Goal: Information Seeking & Learning: Compare options

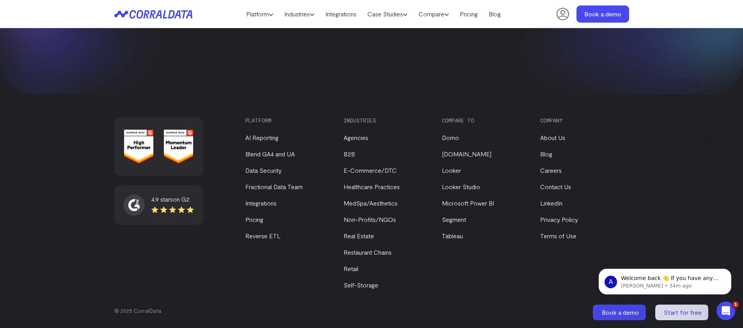
scroll to position [3339, 0]
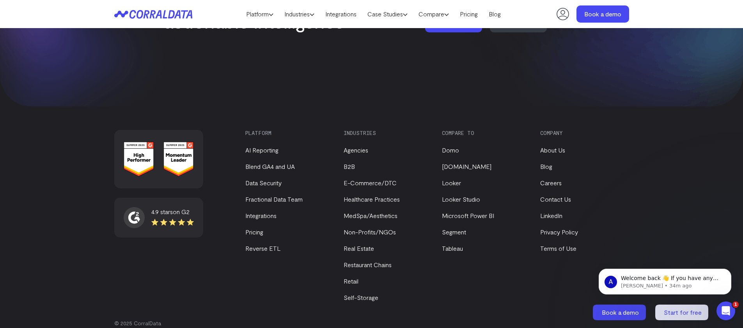
click at [153, 218] on icon at bounding box center [172, 222] width 42 height 8
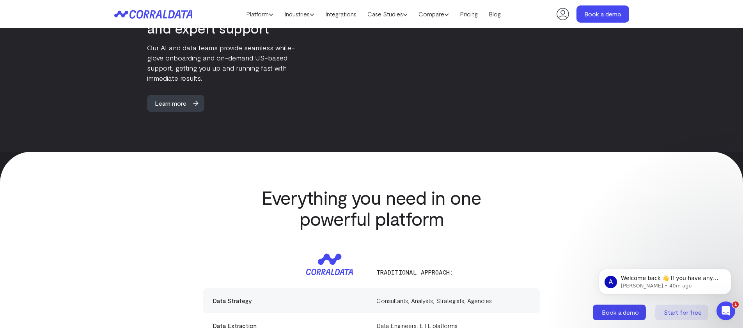
scroll to position [1997, 0]
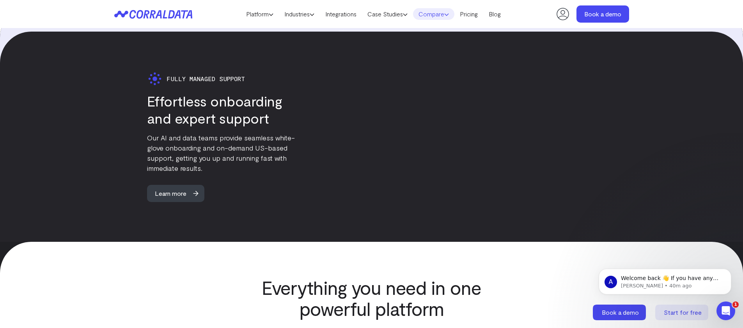
click at [442, 14] on link "Compare" at bounding box center [433, 14] width 41 height 12
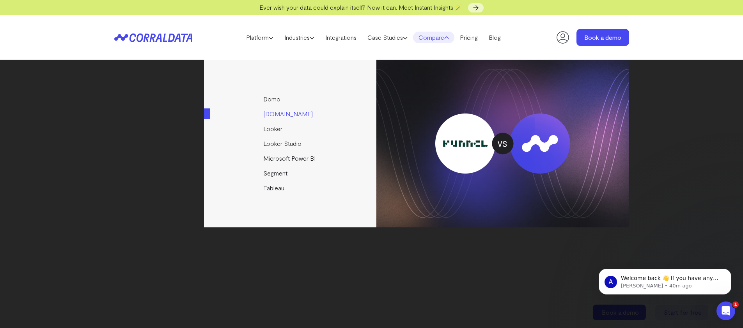
click at [276, 115] on link "[DOMAIN_NAME]" at bounding box center [290, 113] width 173 height 15
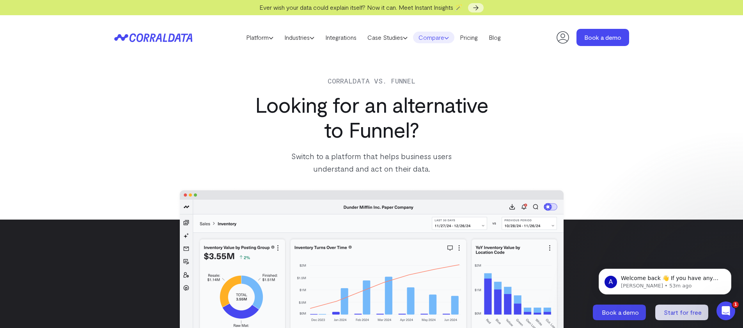
click at [443, 34] on link "Compare" at bounding box center [433, 38] width 41 height 12
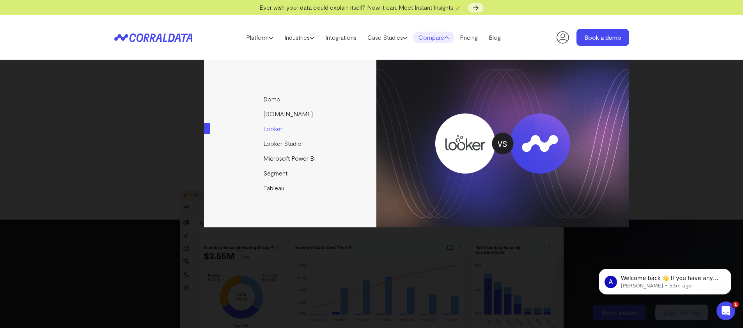
click at [265, 131] on link "Looker" at bounding box center [290, 128] width 173 height 15
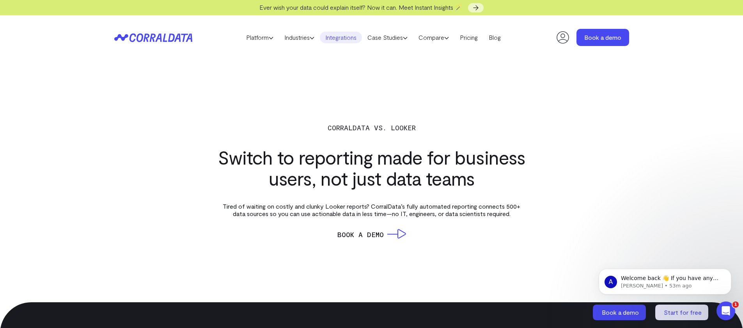
click at [347, 37] on link "Integrations" at bounding box center [341, 38] width 42 height 12
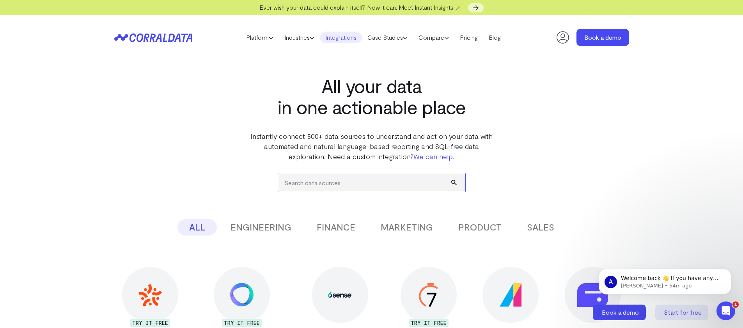
click at [357, 177] on input "search" at bounding box center [371, 182] width 187 height 19
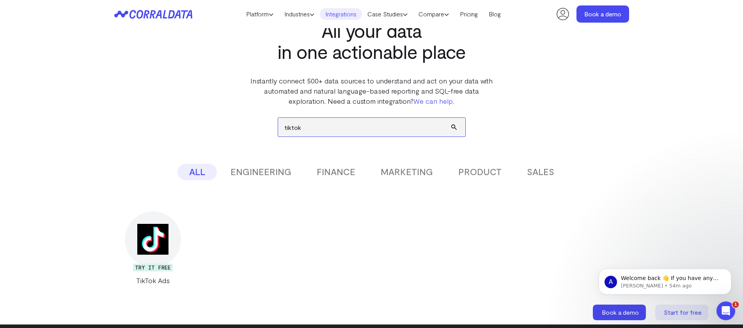
scroll to position [41, 0]
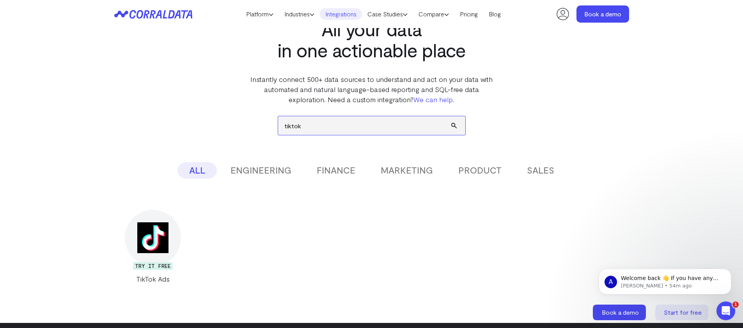
click at [343, 126] on input "tiktok" at bounding box center [371, 125] width 187 height 19
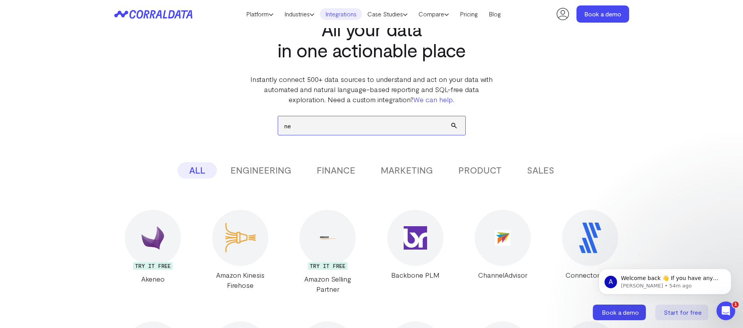
type input "n"
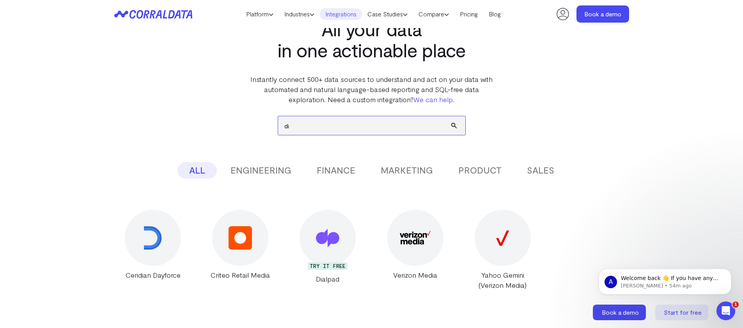
type input "d"
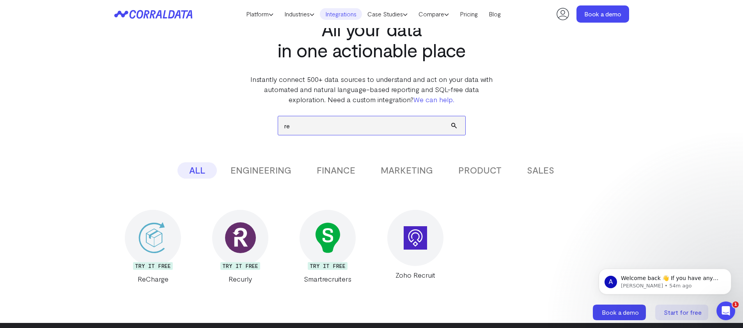
type input "r"
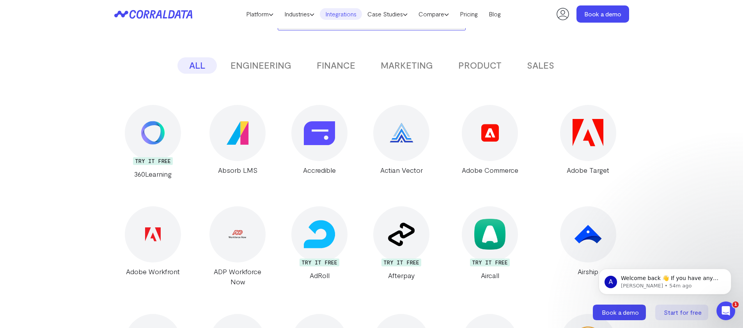
scroll to position [126, 0]
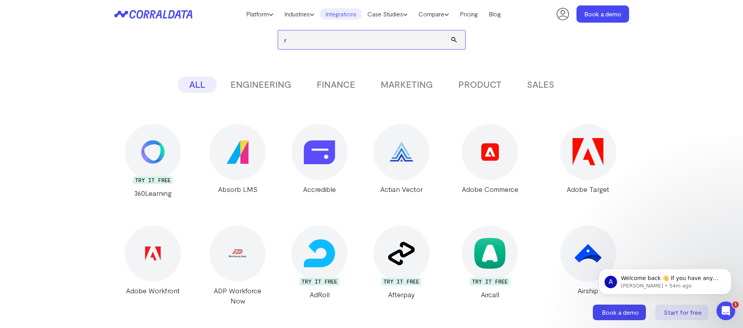
click at [339, 42] on input "r" at bounding box center [371, 39] width 187 height 19
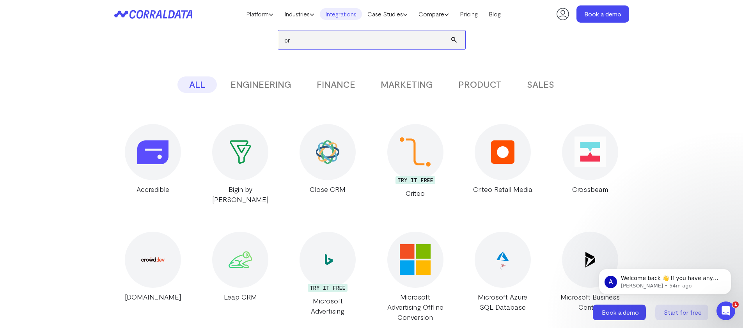
type input "c"
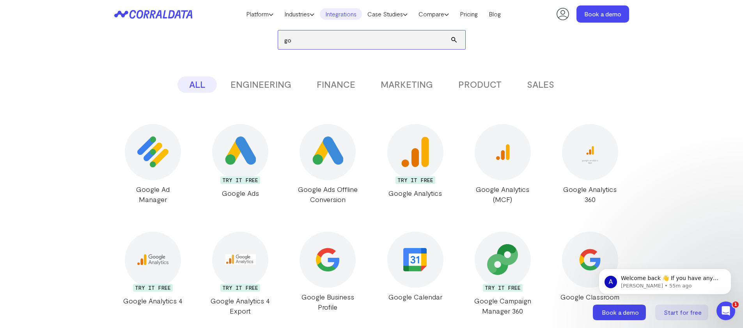
type input "g"
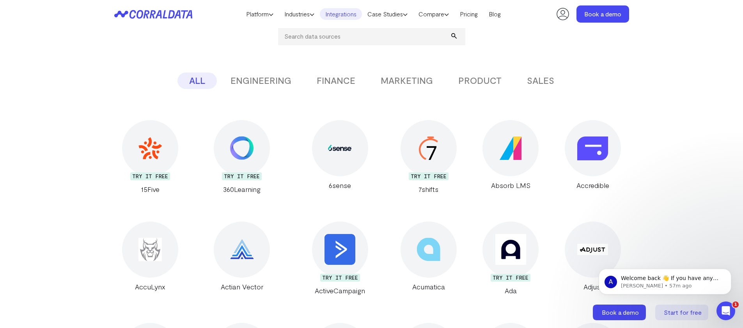
scroll to position [129, 0]
click at [330, 86] on button "FINANCE" at bounding box center [336, 81] width 62 height 16
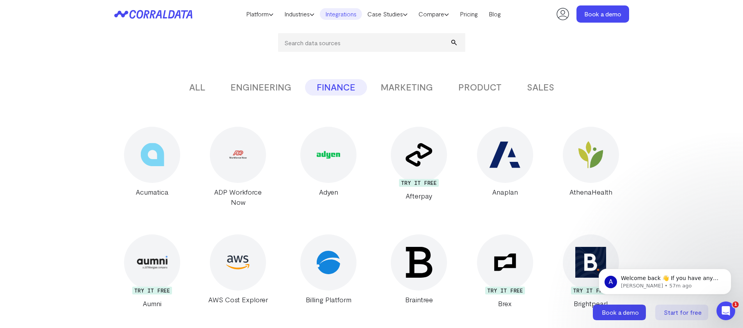
scroll to position [59, 0]
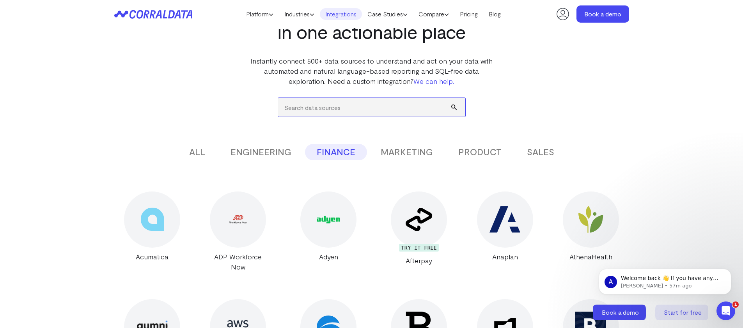
click at [334, 105] on input "search" at bounding box center [371, 107] width 187 height 19
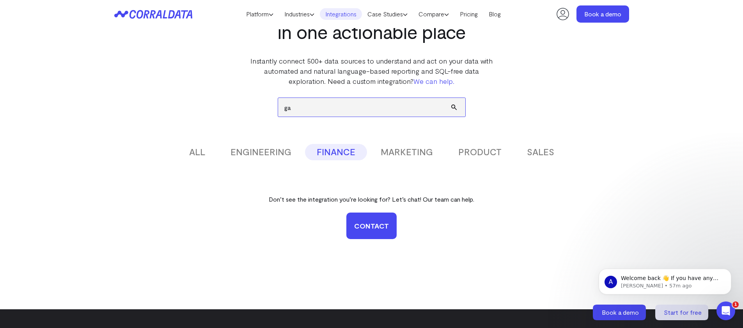
type input "g"
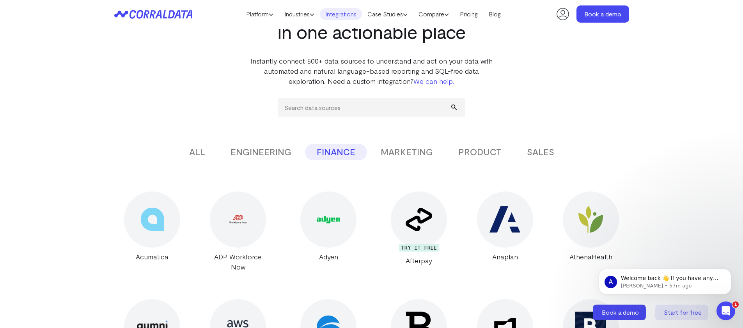
click at [547, 149] on button "SALES" at bounding box center [540, 152] width 51 height 16
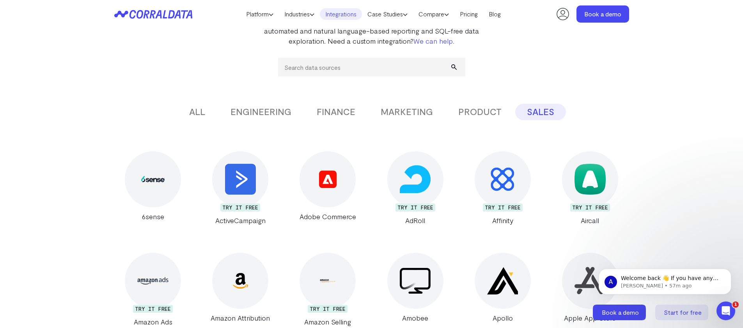
scroll to position [0, 0]
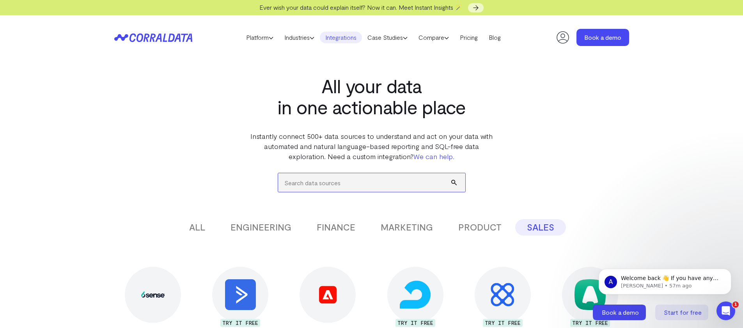
click at [335, 189] on input "search" at bounding box center [371, 182] width 187 height 19
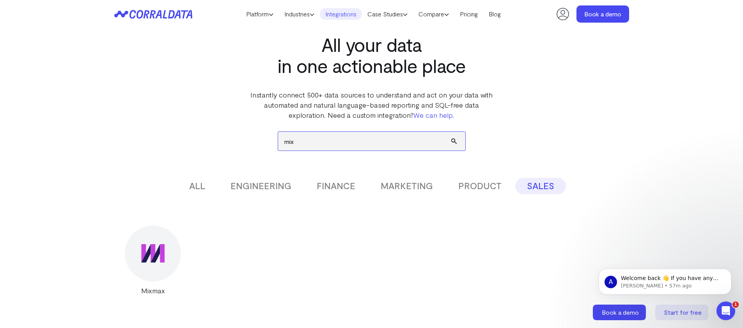
scroll to position [29, 0]
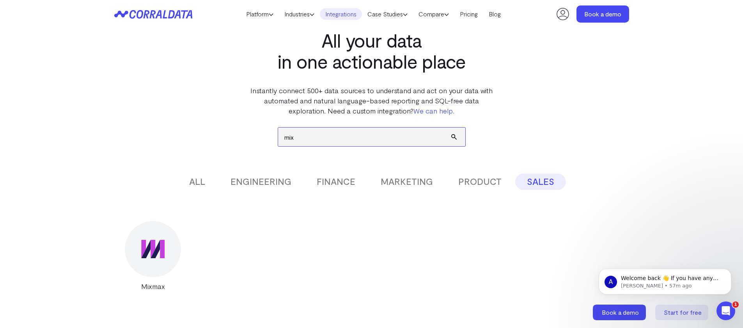
click at [348, 140] on input "mix" at bounding box center [371, 136] width 187 height 19
click at [201, 179] on button "ALL" at bounding box center [196, 181] width 39 height 16
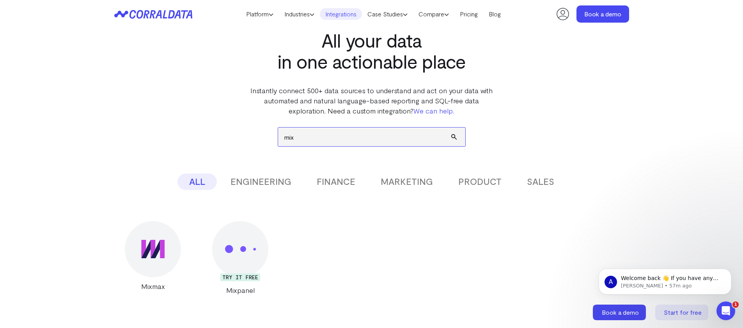
click at [333, 136] on input "mix" at bounding box center [371, 136] width 187 height 19
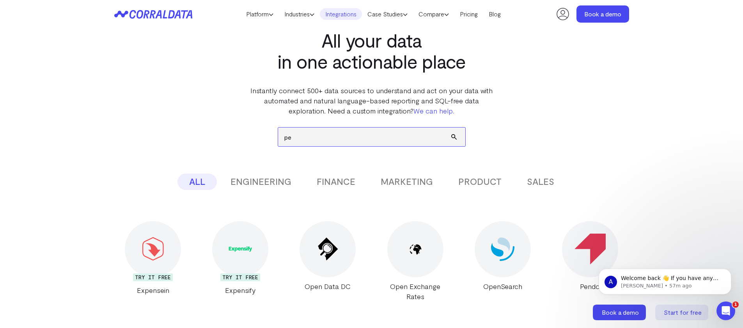
type input "p"
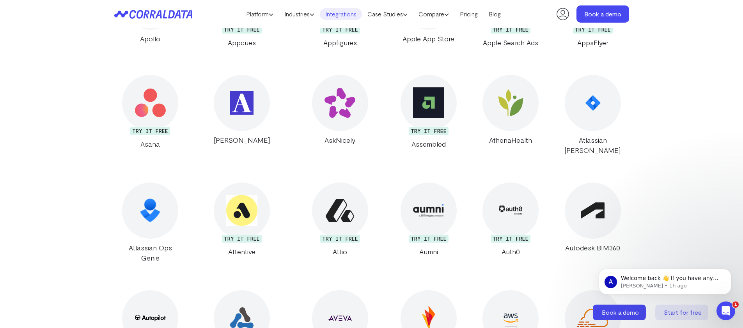
scroll to position [0, 0]
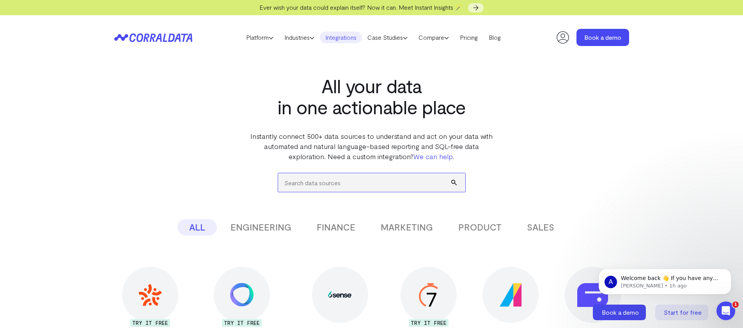
click at [316, 184] on input "search" at bounding box center [371, 182] width 187 height 19
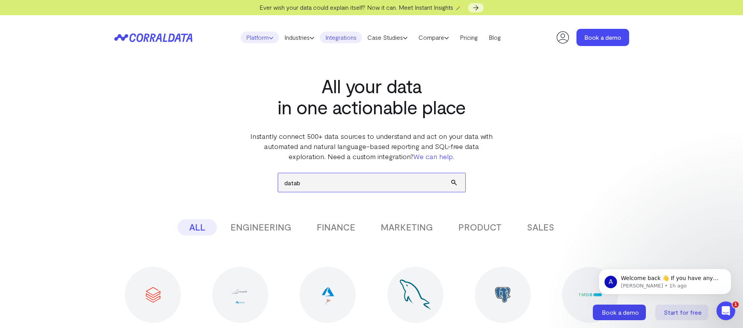
type input "datab"
click at [250, 37] on link "Platform" at bounding box center [259, 38] width 38 height 12
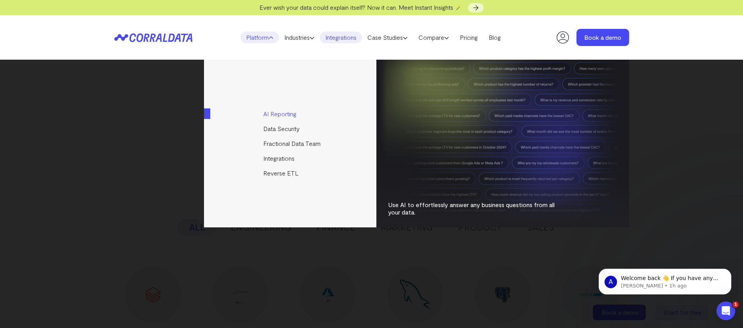
click at [271, 112] on link "AI Reporting" at bounding box center [290, 113] width 173 height 15
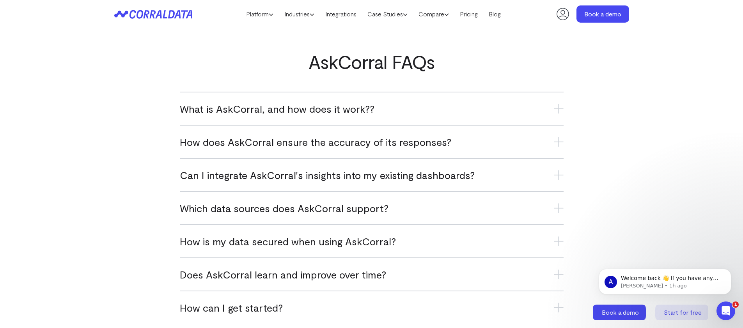
scroll to position [3100, 0]
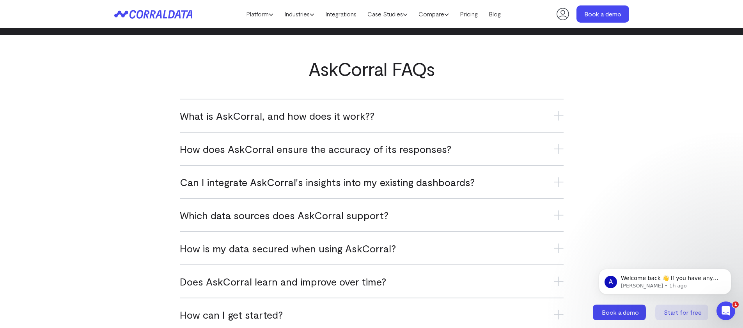
click at [312, 117] on span "What is AskCorral, and how does it work??" at bounding box center [277, 115] width 195 height 13
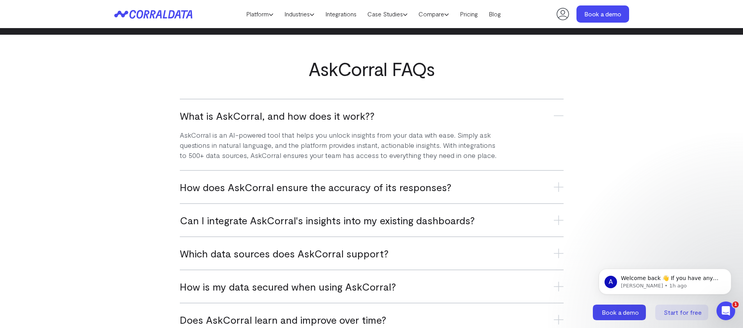
click at [312, 117] on span "What is AskCorral, and how does it work??" at bounding box center [277, 115] width 195 height 13
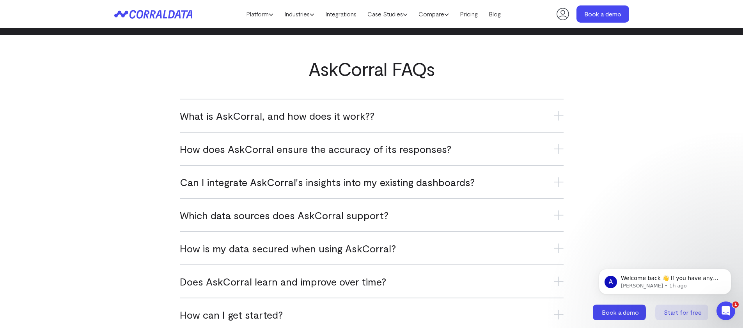
click at [316, 149] on span "How does AskCorral ensure the accuracy of its responses?" at bounding box center [315, 148] width 271 height 13
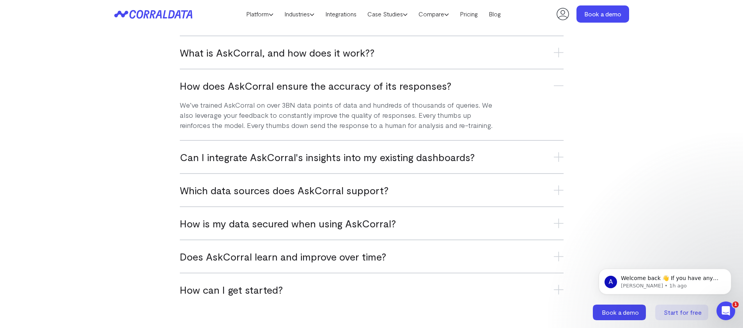
scroll to position [3165, 0]
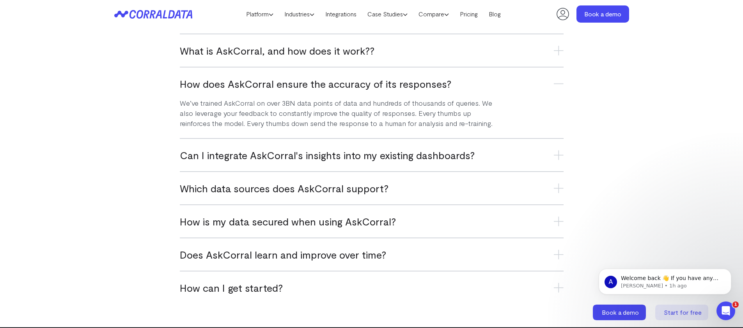
click at [353, 84] on span "How does AskCorral ensure the accuracy of its responses?" at bounding box center [315, 83] width 271 height 13
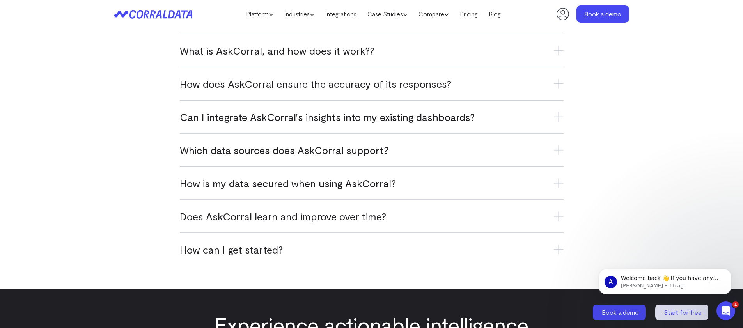
click at [343, 120] on span "Can I integrate AskCorral's insights into my existing dashboards?" at bounding box center [327, 116] width 295 height 13
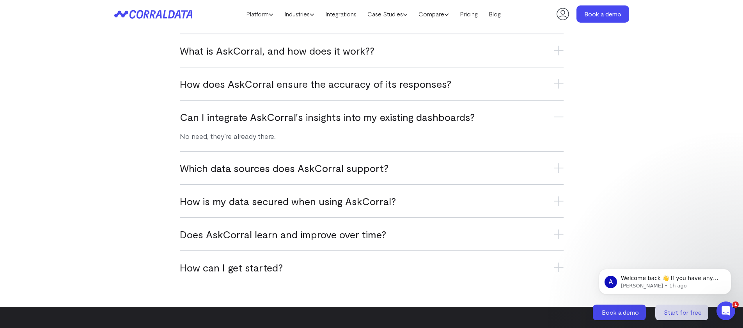
click at [343, 120] on span "Can I integrate AskCorral's insights into my existing dashboards?" at bounding box center [327, 116] width 295 height 13
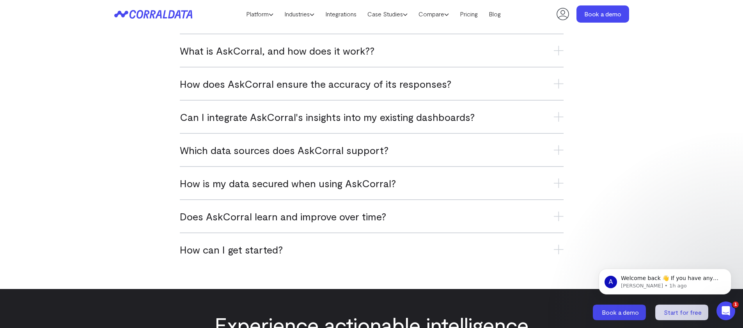
click at [343, 120] on span "Can I integrate AskCorral's insights into my existing dashboards?" at bounding box center [327, 116] width 295 height 13
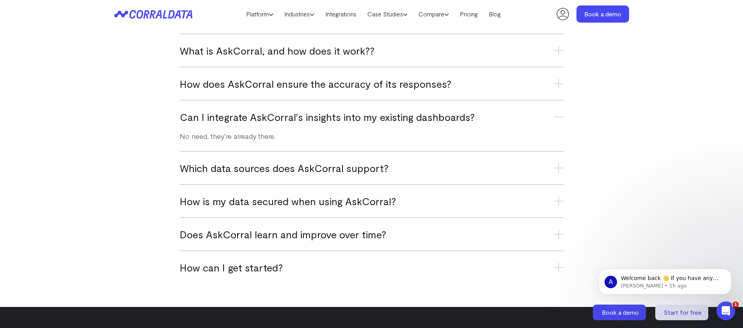
click at [343, 119] on span "Can I integrate AskCorral's insights into my existing dashboards?" at bounding box center [327, 116] width 295 height 13
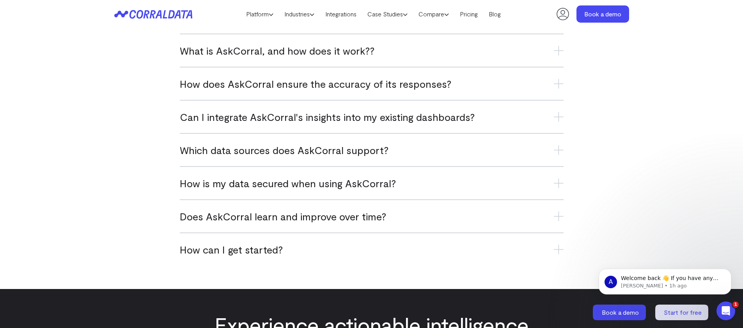
click at [338, 152] on h3 "Which data sources does AskCorral support?" at bounding box center [372, 149] width 384 height 13
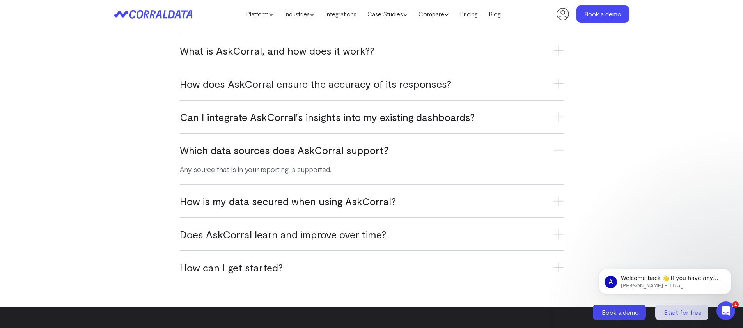
click at [339, 150] on h3 "Which data sources does AskCorral support?" at bounding box center [372, 149] width 384 height 13
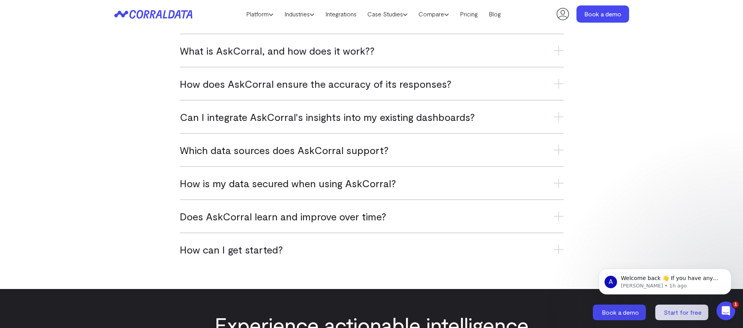
click at [312, 187] on h3 "How is my data secured when using AskCorral?" at bounding box center [372, 183] width 384 height 13
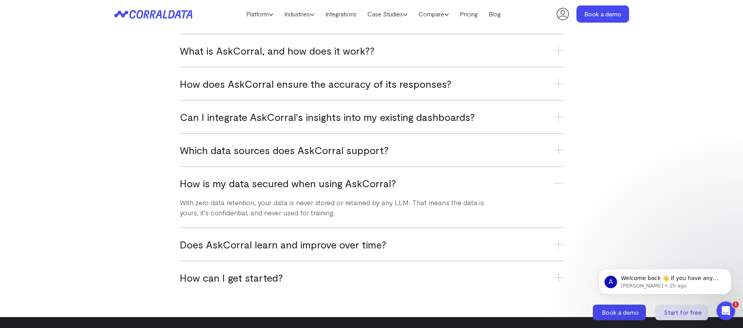
click at [341, 182] on h3 "How is my data secured when using AskCorral?" at bounding box center [372, 183] width 384 height 13
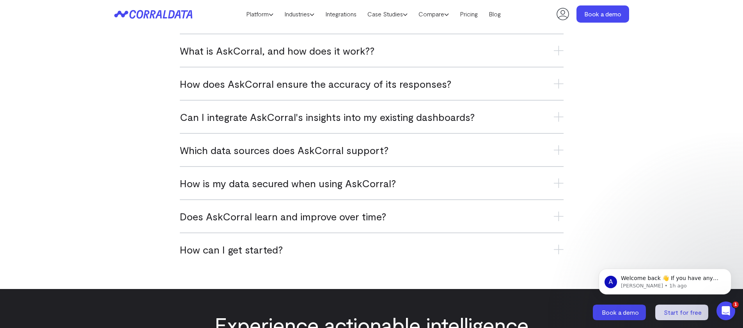
click at [308, 117] on span "Can I integrate AskCorral's insights into my existing dashboards?" at bounding box center [327, 116] width 295 height 13
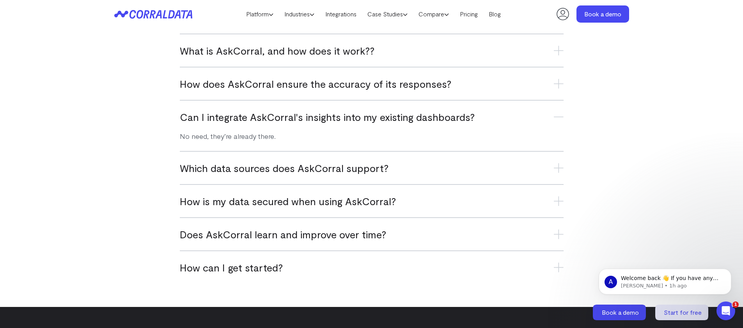
click at [363, 118] on span "Can I integrate AskCorral's insights into my existing dashboards?" at bounding box center [327, 116] width 295 height 13
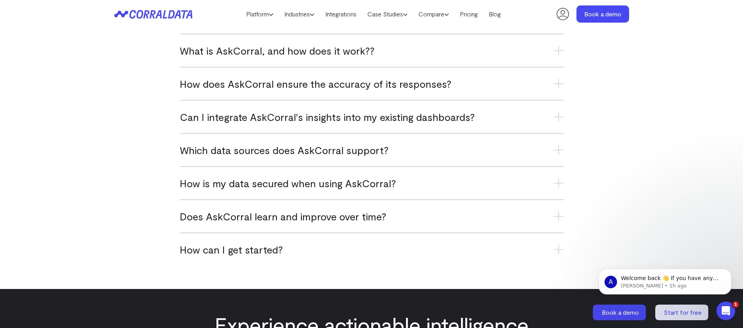
click at [338, 217] on h3 "Does AskCorral learn and improve over time?" at bounding box center [372, 216] width 384 height 13
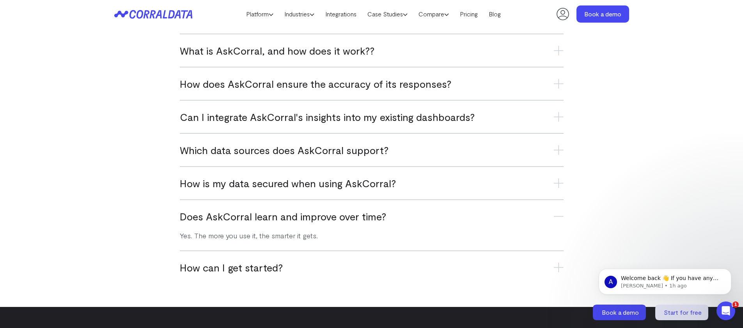
click at [338, 216] on h3 "Does AskCorral learn and improve over time?" at bounding box center [372, 216] width 384 height 13
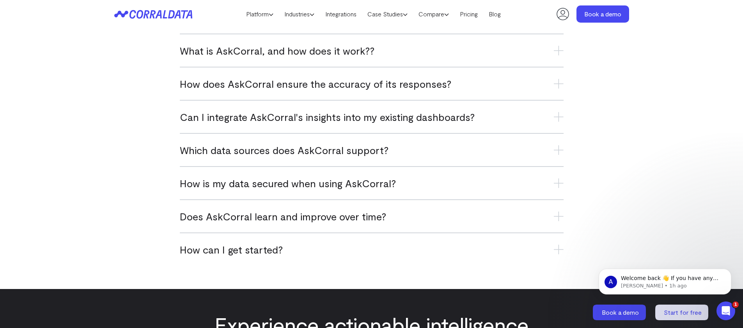
click at [260, 253] on h3 "How can I get started?" at bounding box center [372, 249] width 384 height 13
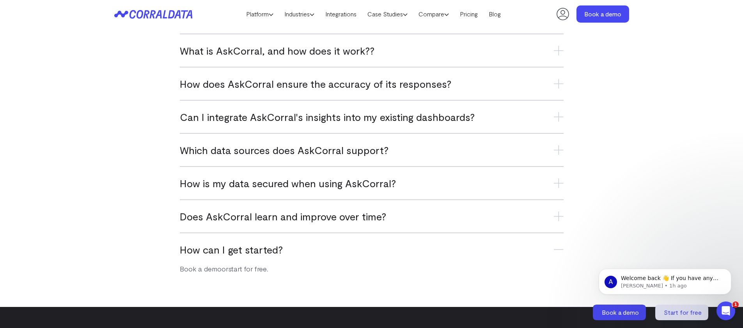
click at [260, 253] on h3 "How can I get started?" at bounding box center [372, 249] width 384 height 13
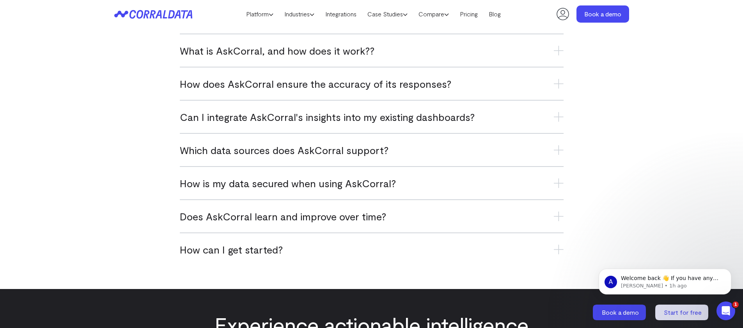
click at [289, 186] on h3 "How is my data secured when using AskCorral?" at bounding box center [372, 183] width 384 height 13
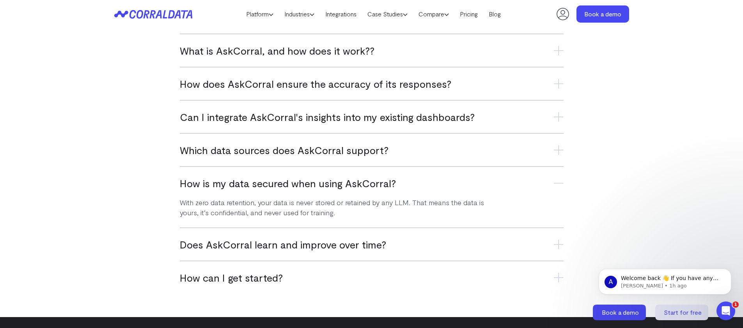
click at [279, 180] on h3 "How is my data secured when using AskCorral?" at bounding box center [372, 183] width 384 height 13
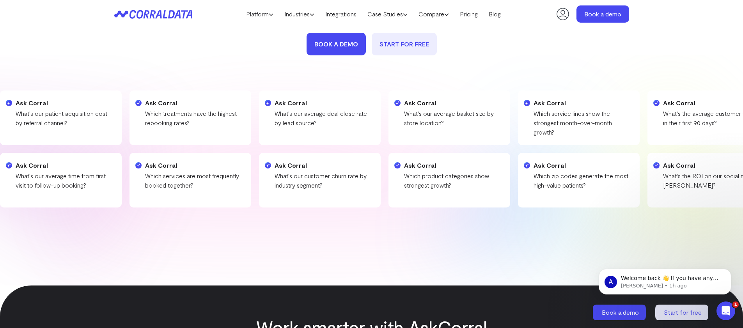
scroll to position [0, 0]
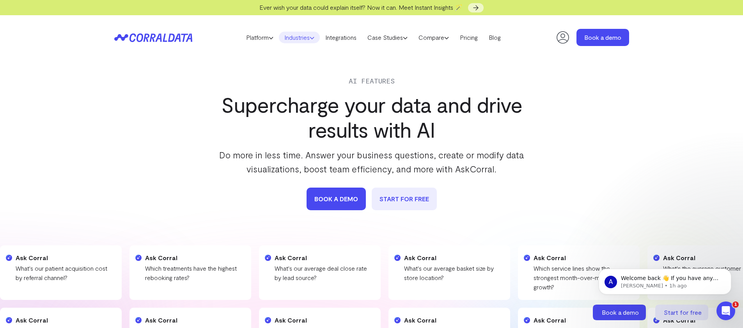
click at [306, 34] on link "Industries" at bounding box center [299, 38] width 41 height 12
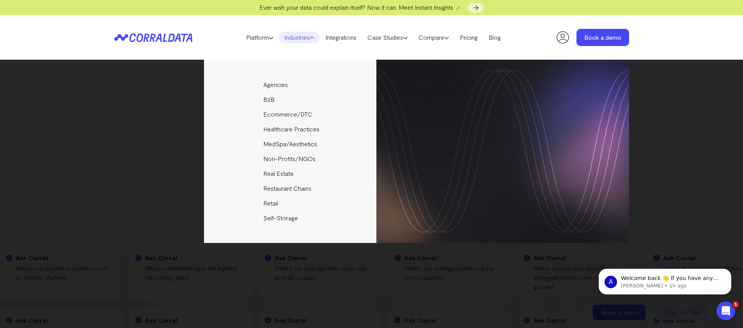
click at [306, 36] on link "Industries" at bounding box center [299, 38] width 41 height 12
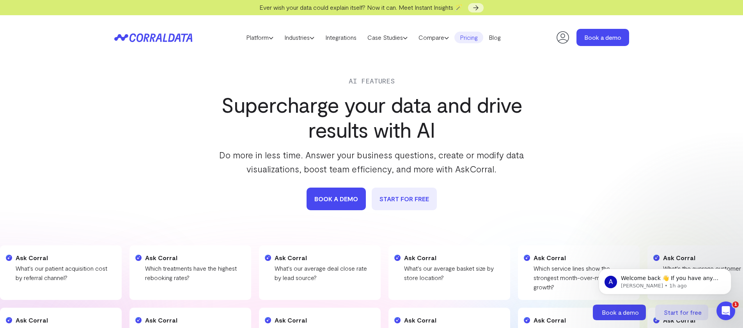
click at [474, 37] on link "Pricing" at bounding box center [468, 38] width 29 height 12
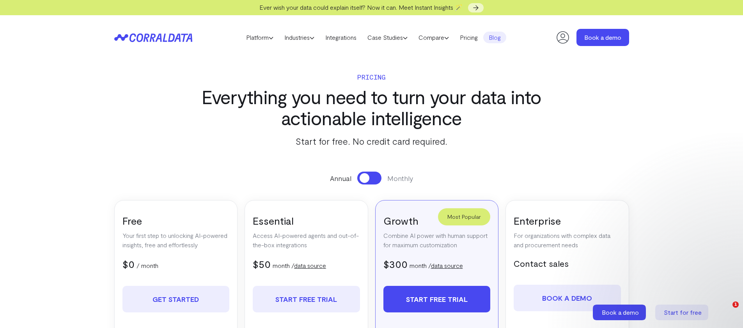
click at [504, 38] on link "Blog" at bounding box center [494, 38] width 23 height 12
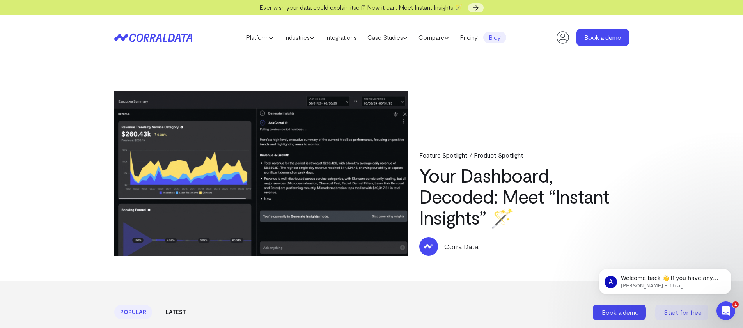
click at [256, 159] on img at bounding box center [261, 173] width 294 height 165
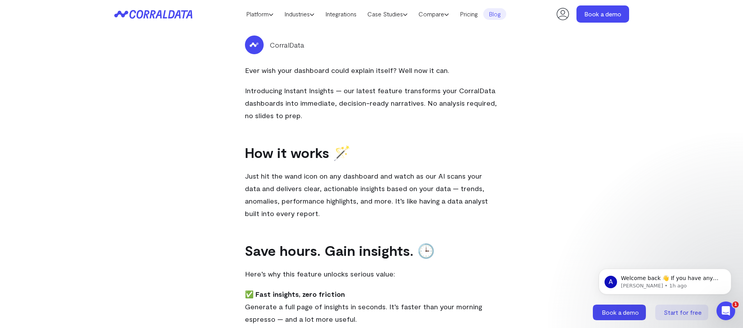
scroll to position [409, 0]
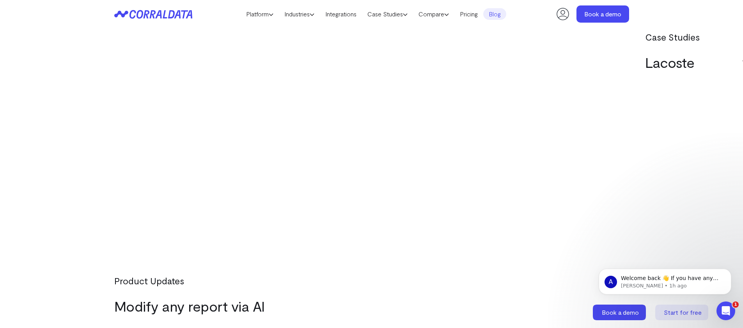
scroll to position [2507, 0]
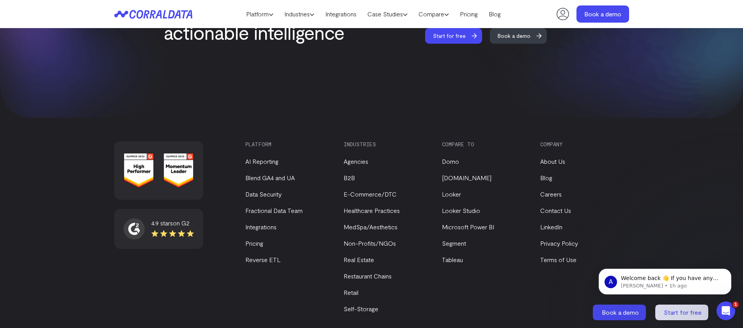
scroll to position [1049, 0]
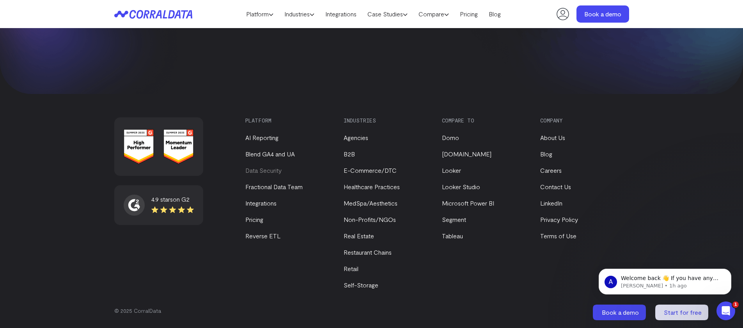
click at [272, 170] on link "Data Security" at bounding box center [263, 169] width 36 height 7
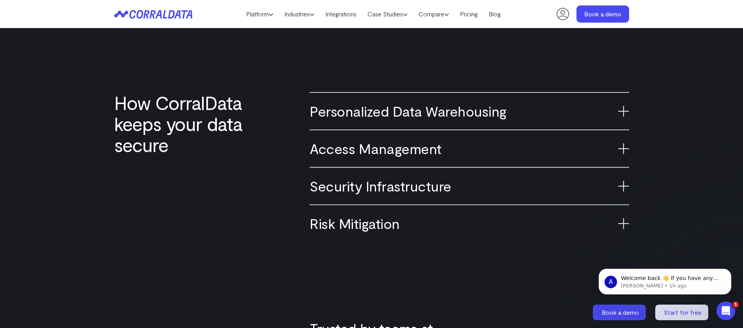
scroll to position [510, 0]
click at [445, 111] on h3 "Personalized Data Warehousing" at bounding box center [468, 110] width 319 height 17
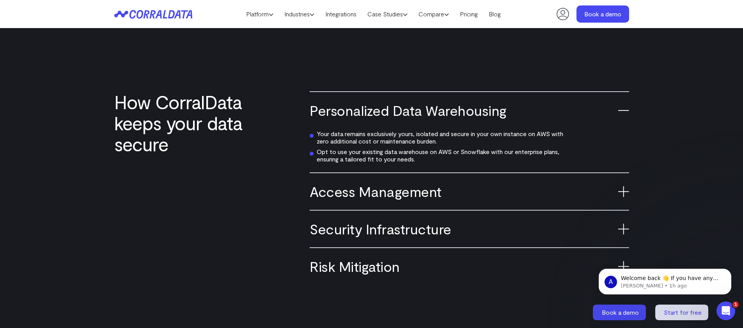
click at [403, 115] on h3 "Personalized Data Warehousing" at bounding box center [468, 110] width 319 height 17
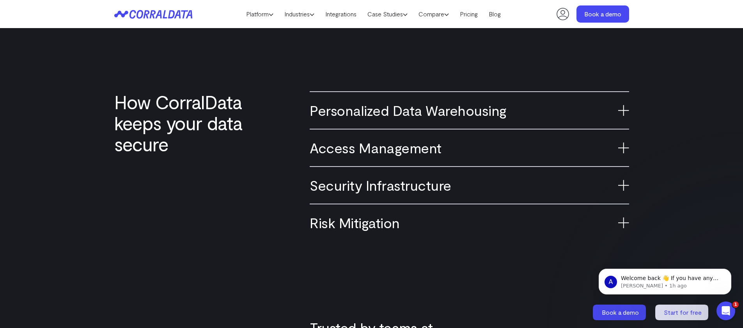
click at [390, 152] on h3 "Access Management" at bounding box center [468, 147] width 319 height 17
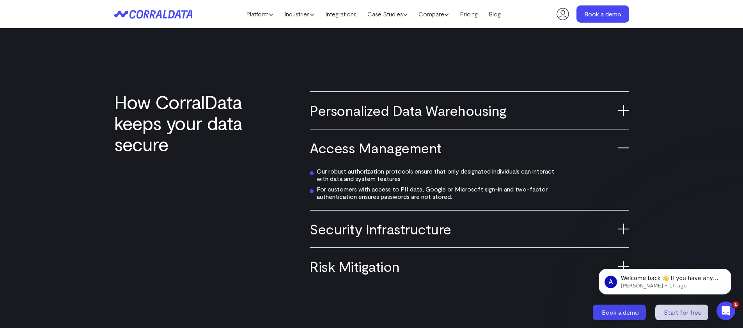
click at [392, 147] on h3 "Access Management" at bounding box center [468, 147] width 319 height 17
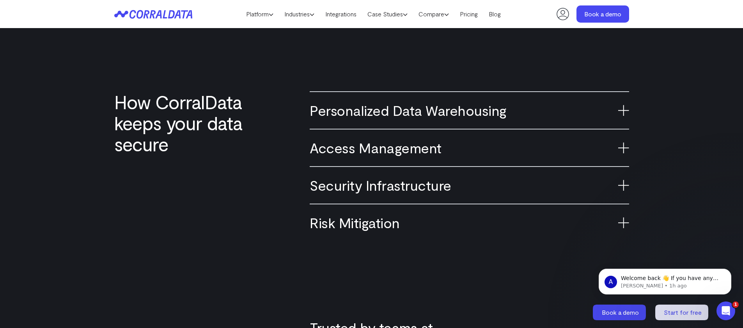
click at [383, 185] on h3 "Security Infrastructure" at bounding box center [468, 185] width 319 height 17
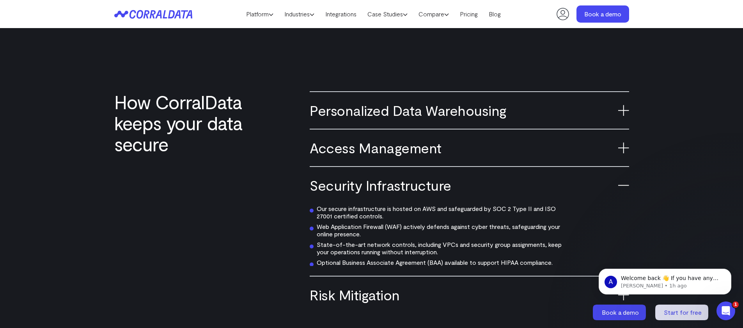
click at [369, 187] on h3 "Security Infrastructure" at bounding box center [468, 185] width 319 height 17
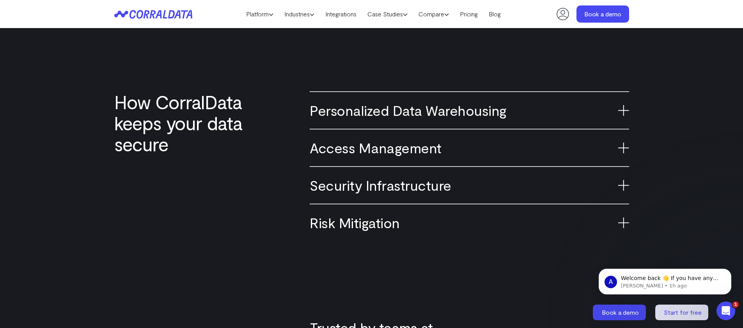
click at [367, 223] on h3 "Risk Mitigation" at bounding box center [468, 222] width 319 height 17
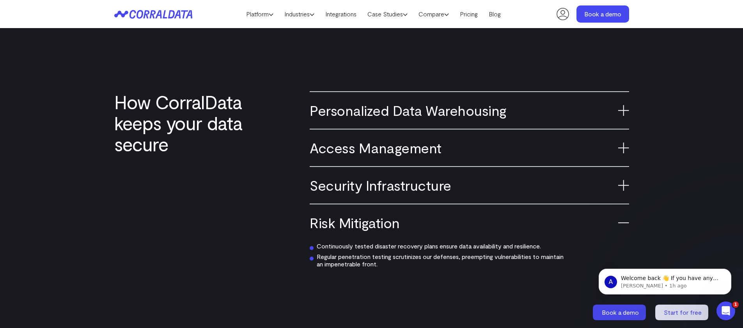
click at [366, 222] on h3 "Risk Mitigation" at bounding box center [468, 222] width 319 height 17
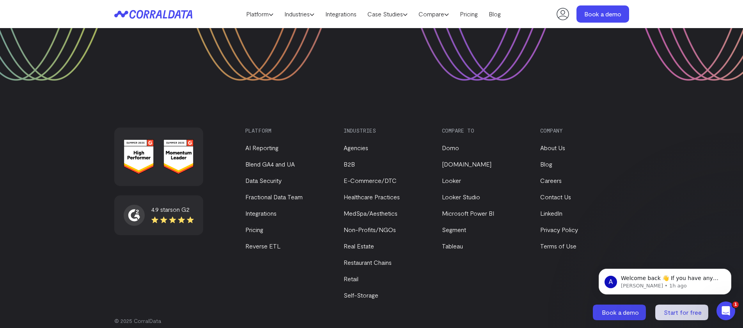
scroll to position [1416, 0]
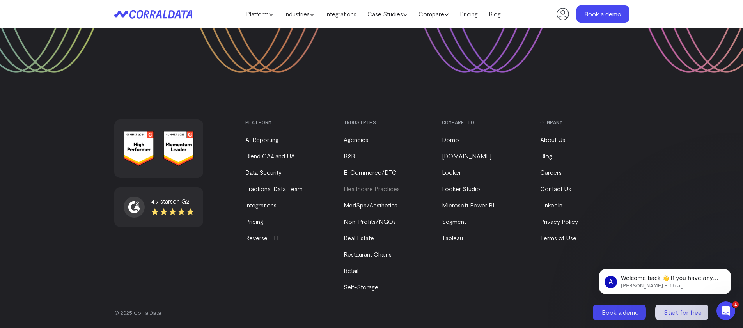
click at [394, 192] on link "Healthcare Practices" at bounding box center [371, 188] width 56 height 7
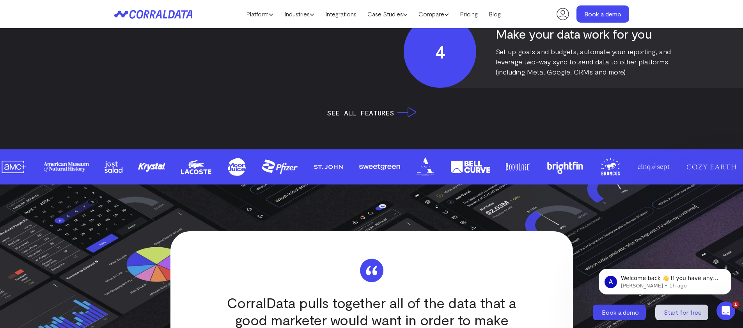
scroll to position [2120, 0]
